Goal: Information Seeking & Learning: Learn about a topic

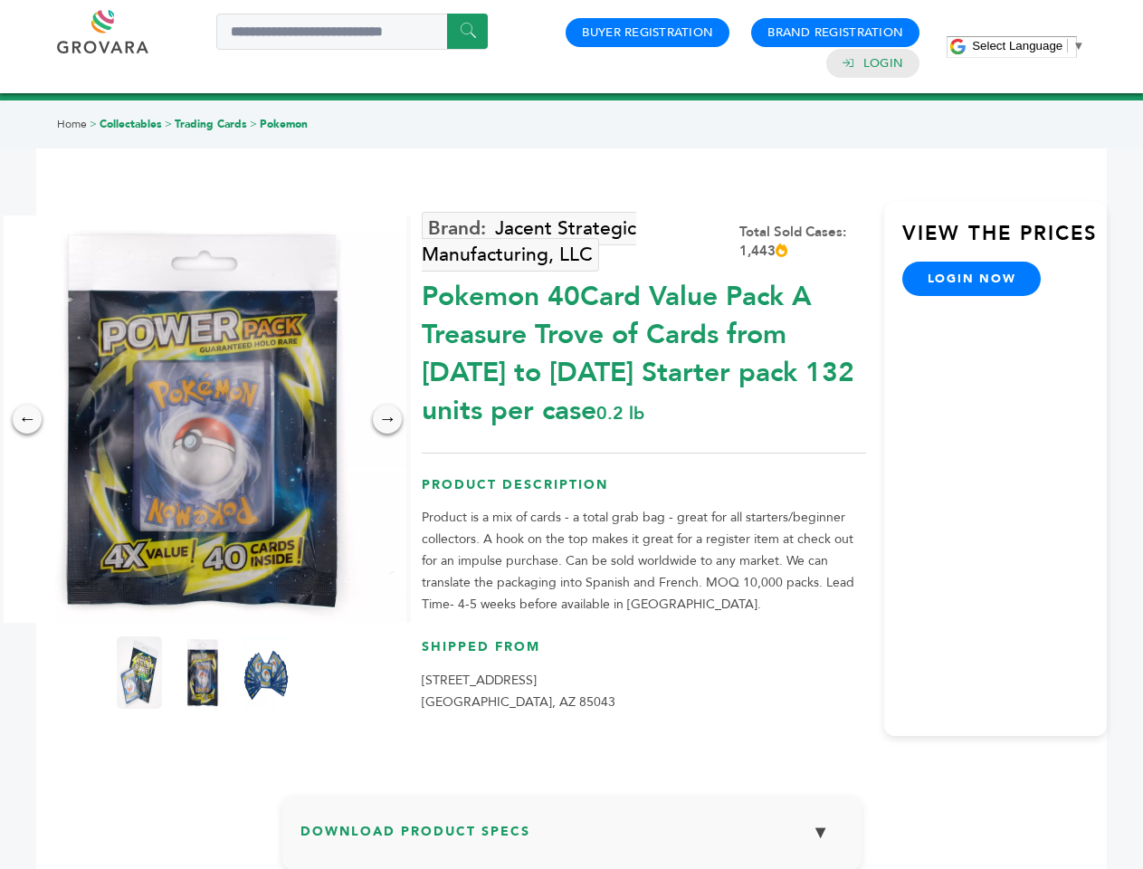
click at [1029, 45] on span "Select Language" at bounding box center [1017, 46] width 91 height 14
click at [203, 419] on img at bounding box center [202, 418] width 407 height 407
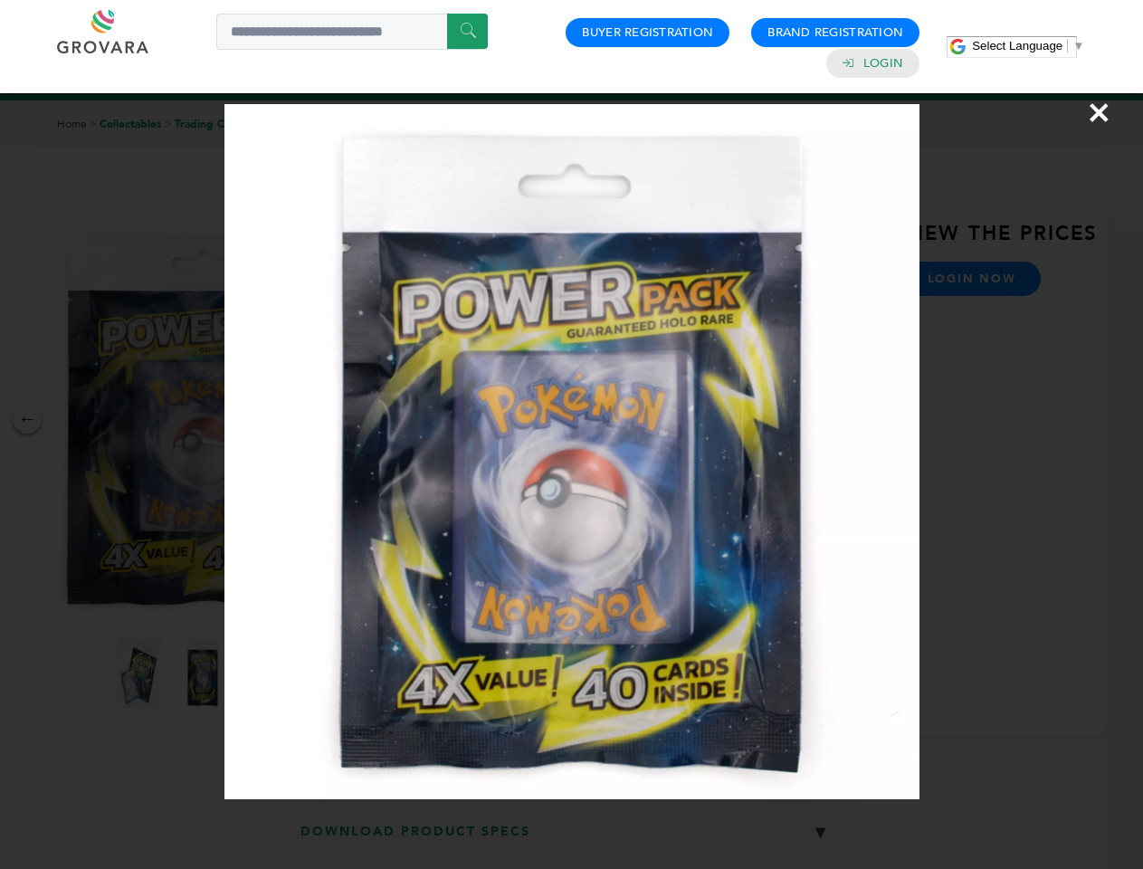
click at [27, 419] on div "×" at bounding box center [571, 434] width 1143 height 869
click at [388, 419] on div "→" at bounding box center [387, 419] width 29 height 29
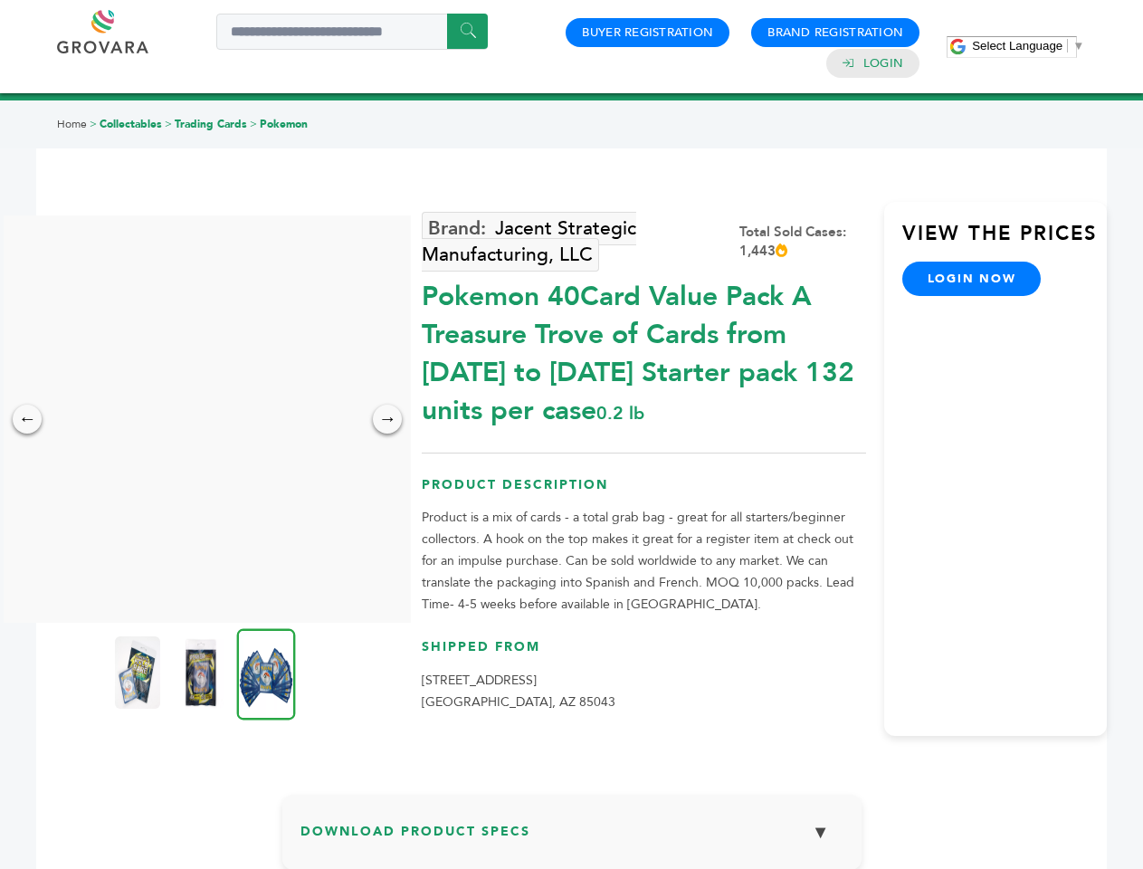
click at [139, 673] on img at bounding box center [137, 672] width 45 height 72
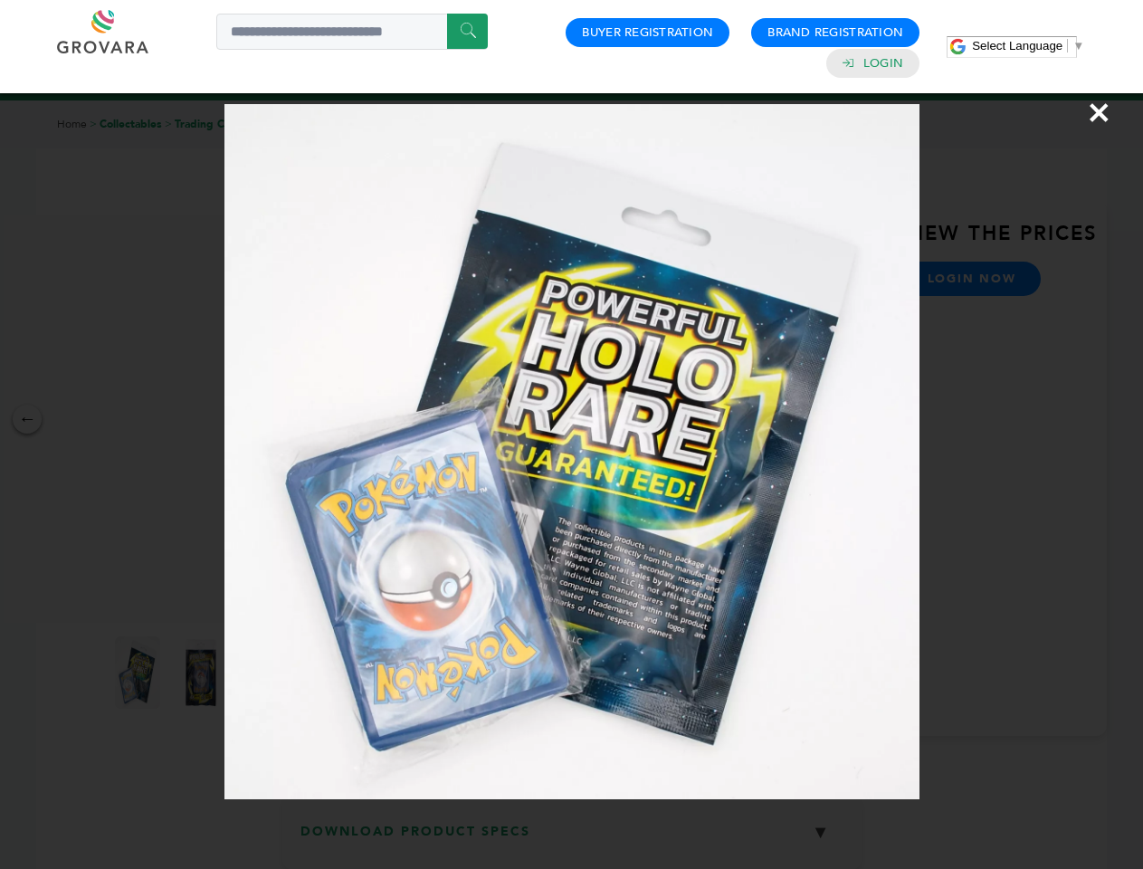
click at [203, 673] on div "×" at bounding box center [571, 434] width 1143 height 869
click at [266, 673] on img at bounding box center [266, 673] width 59 height 91
click at [572, 839] on div "×" at bounding box center [571, 434] width 1143 height 869
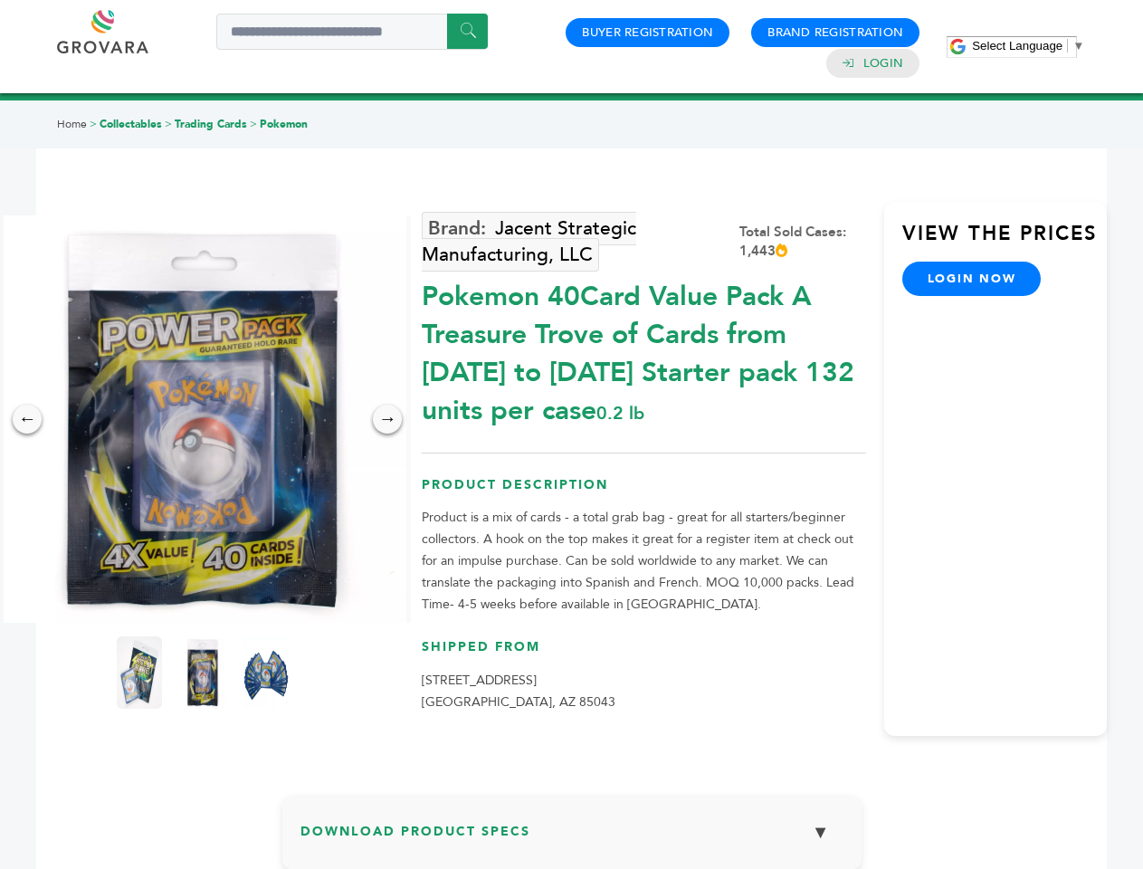
click at [1029, 45] on span "Select Language" at bounding box center [1017, 46] width 91 height 14
click at [203, 419] on img at bounding box center [202, 418] width 407 height 407
click at [0, 0] on div "×" at bounding box center [0, 0] width 0 height 0
click at [388, 419] on div "→" at bounding box center [387, 419] width 29 height 29
click at [139, 673] on img at bounding box center [139, 672] width 45 height 72
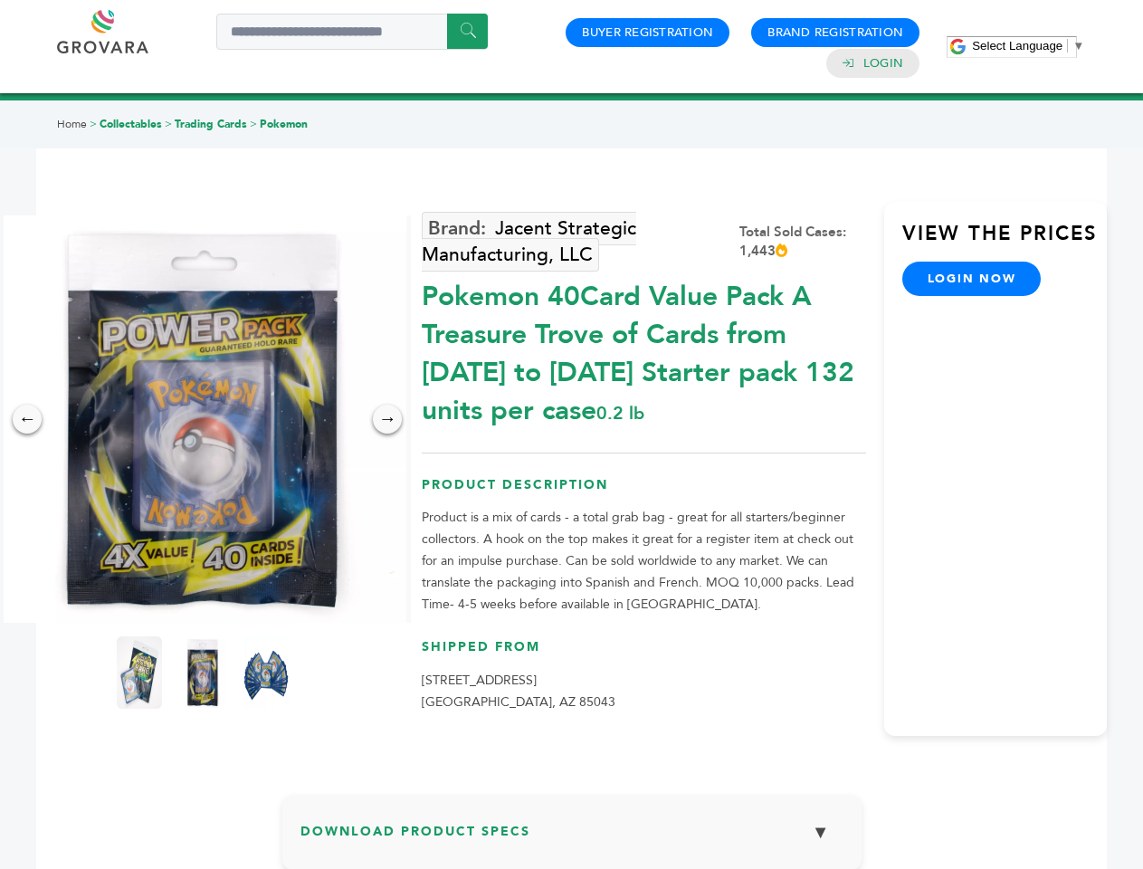
click at [0, 0] on div "×" at bounding box center [0, 0] width 0 height 0
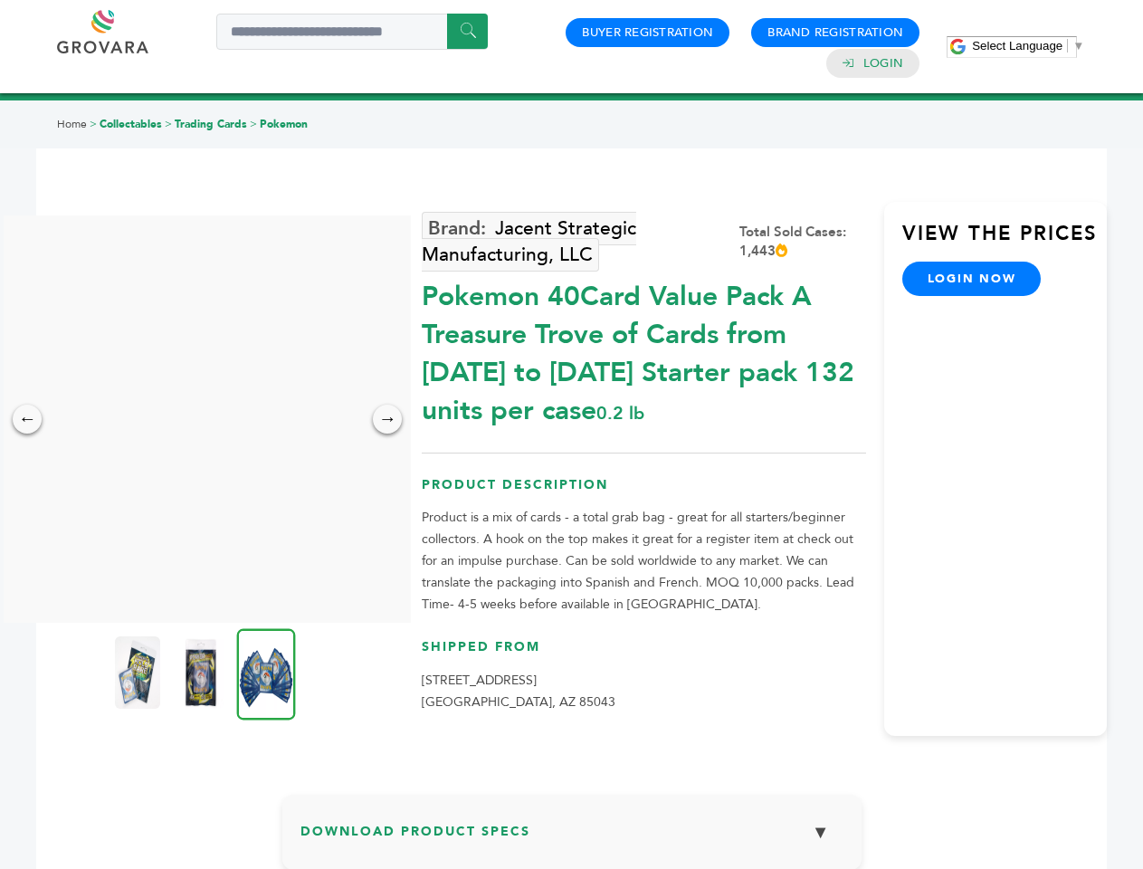
click at [266, 673] on img at bounding box center [266, 673] width 59 height 91
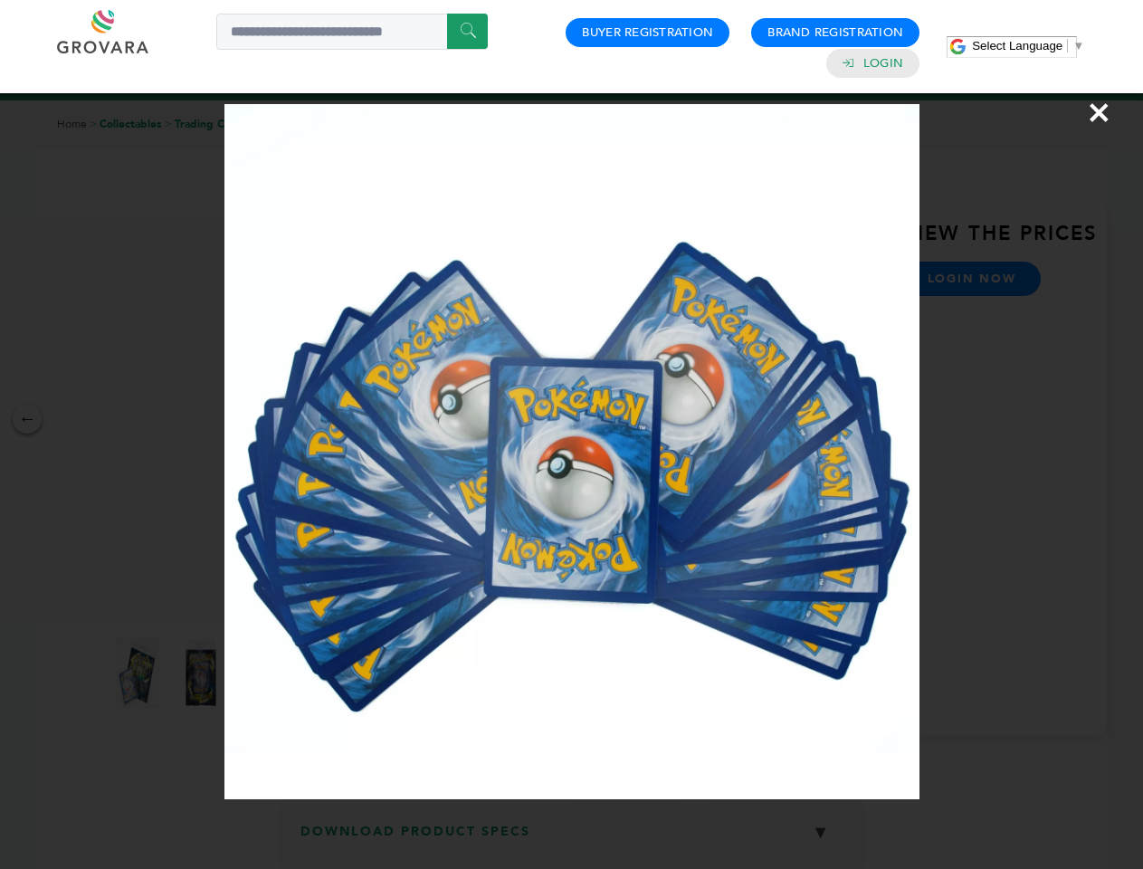
click at [572, 839] on div "×" at bounding box center [571, 434] width 1143 height 869
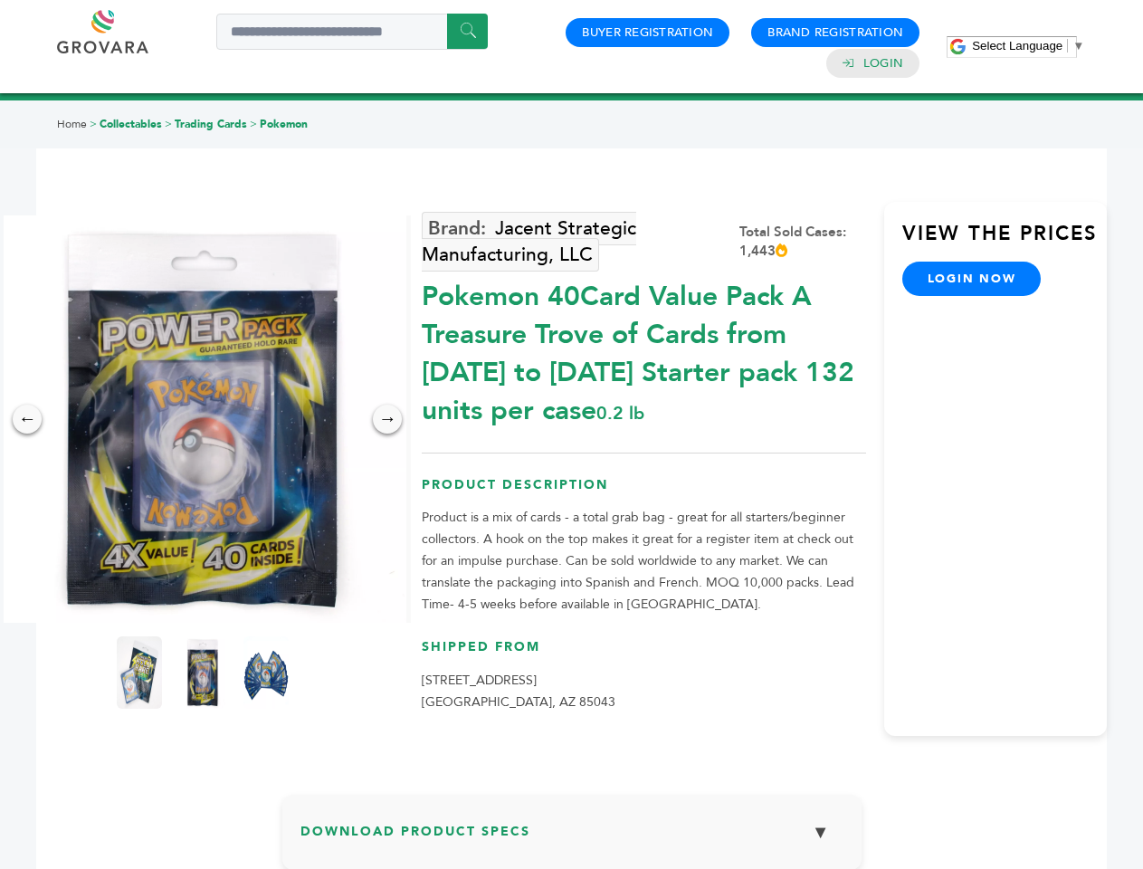
click at [1029, 45] on span "Select Language" at bounding box center [1017, 46] width 91 height 14
click at [203, 419] on img at bounding box center [202, 418] width 407 height 407
click at [0, 0] on div "×" at bounding box center [0, 0] width 0 height 0
click at [388, 419] on div "→" at bounding box center [387, 419] width 29 height 29
click at [139, 673] on img at bounding box center [139, 672] width 45 height 72
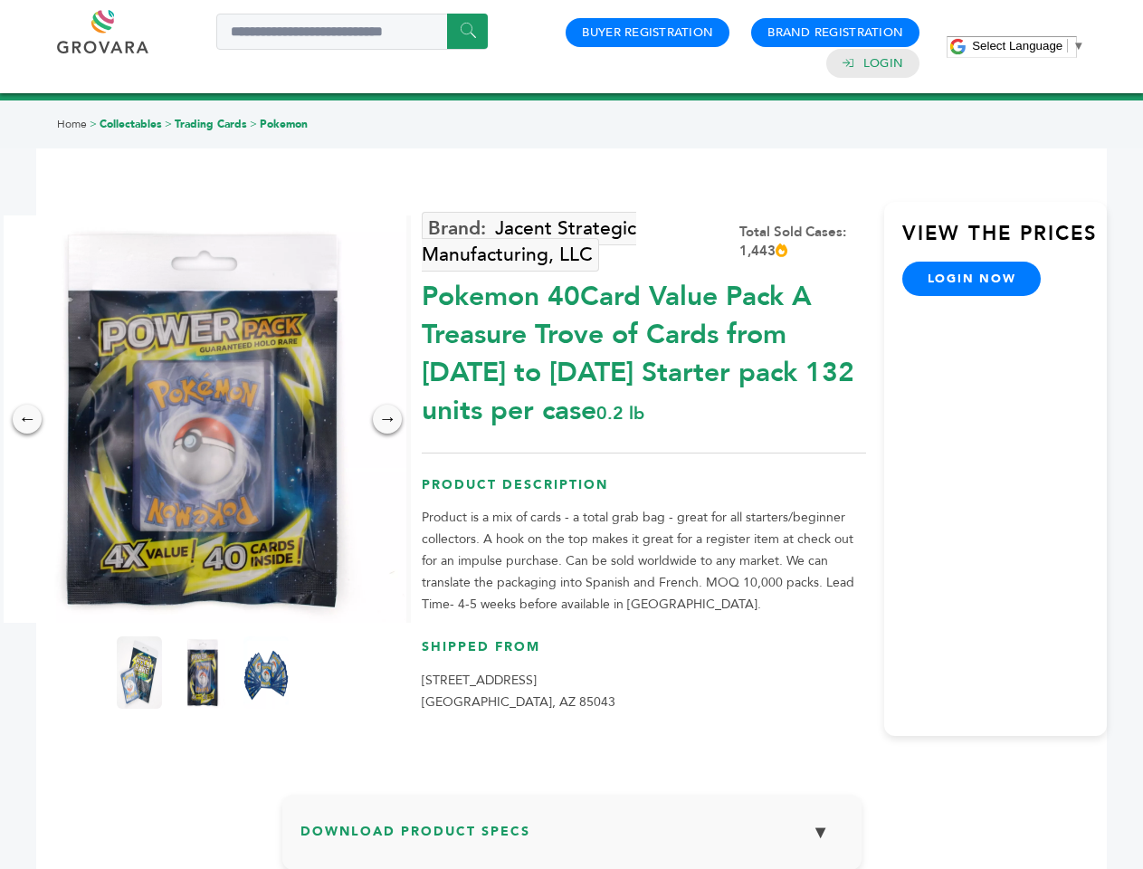
click at [0, 0] on div "×" at bounding box center [0, 0] width 0 height 0
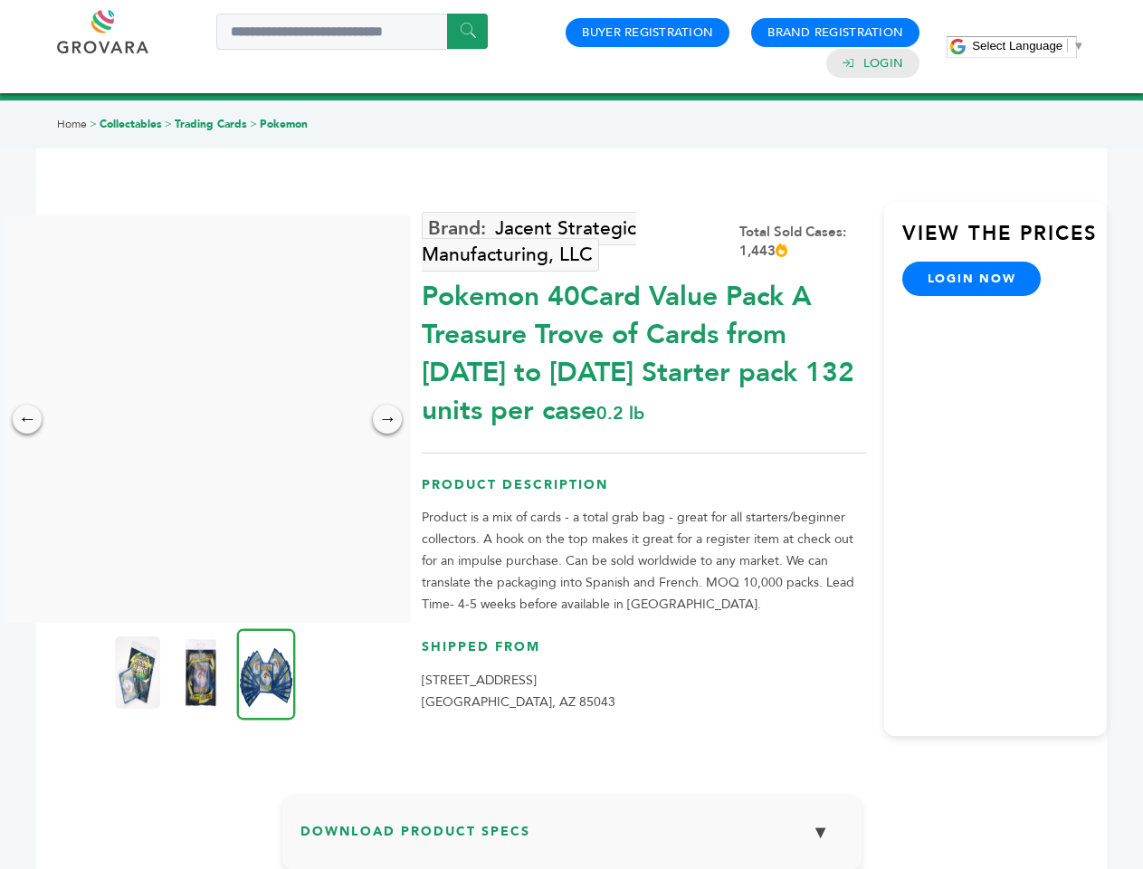
click at [266, 673] on img at bounding box center [266, 673] width 59 height 91
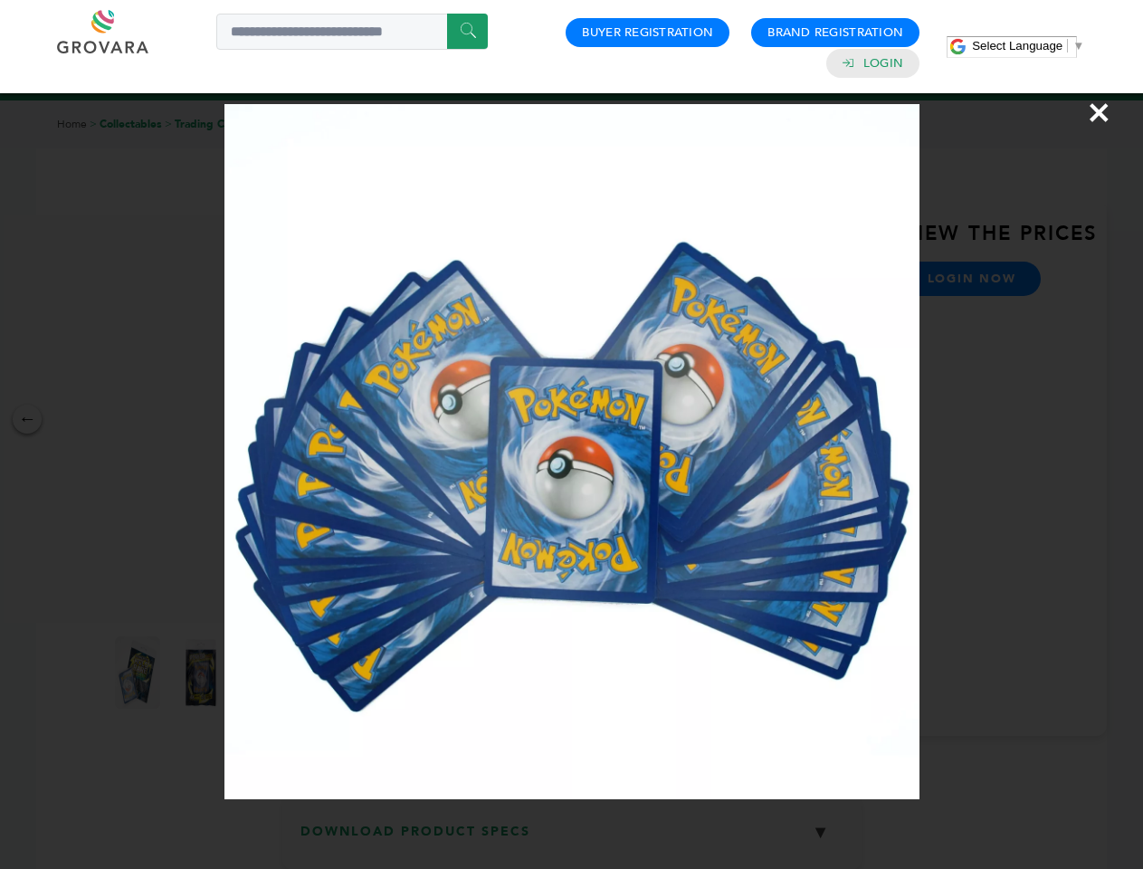
click at [572, 839] on div "×" at bounding box center [571, 434] width 1143 height 869
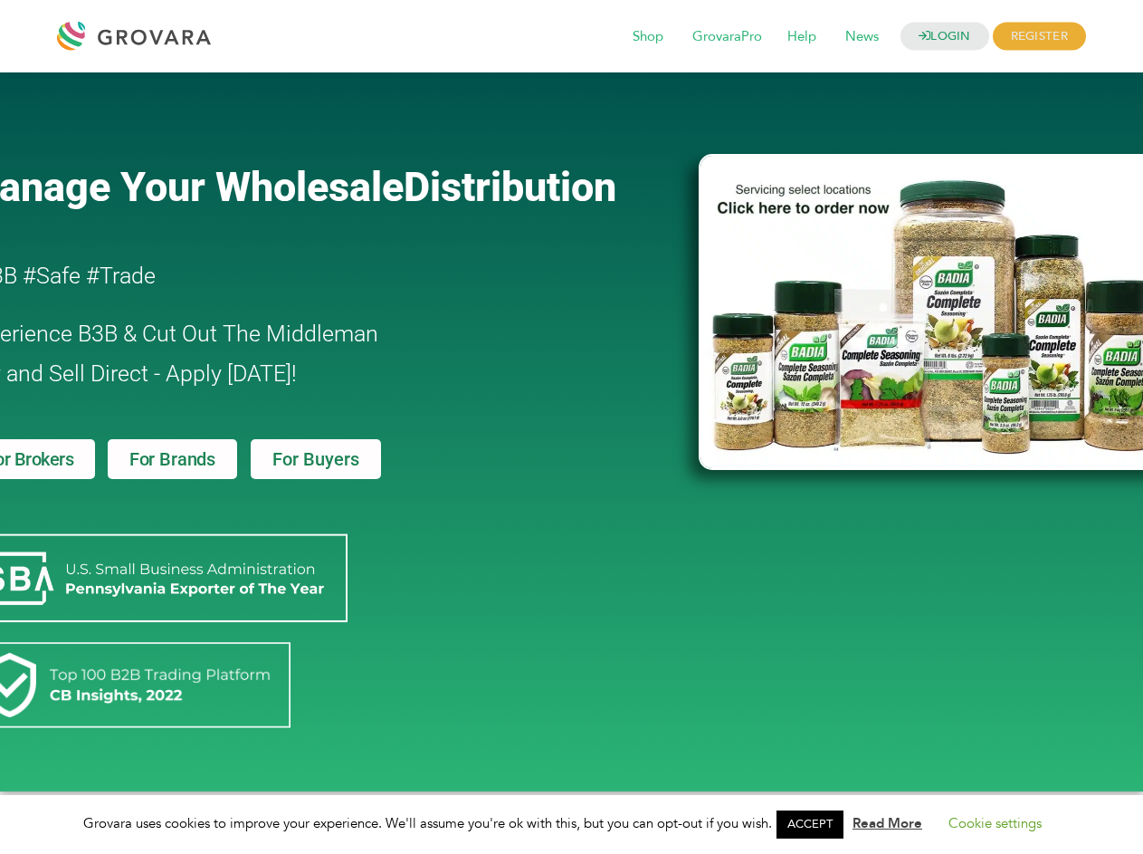
click at [816, 824] on link "ACCEPT" at bounding box center [810, 824] width 67 height 28
